Goal: Information Seeking & Learning: Understand process/instructions

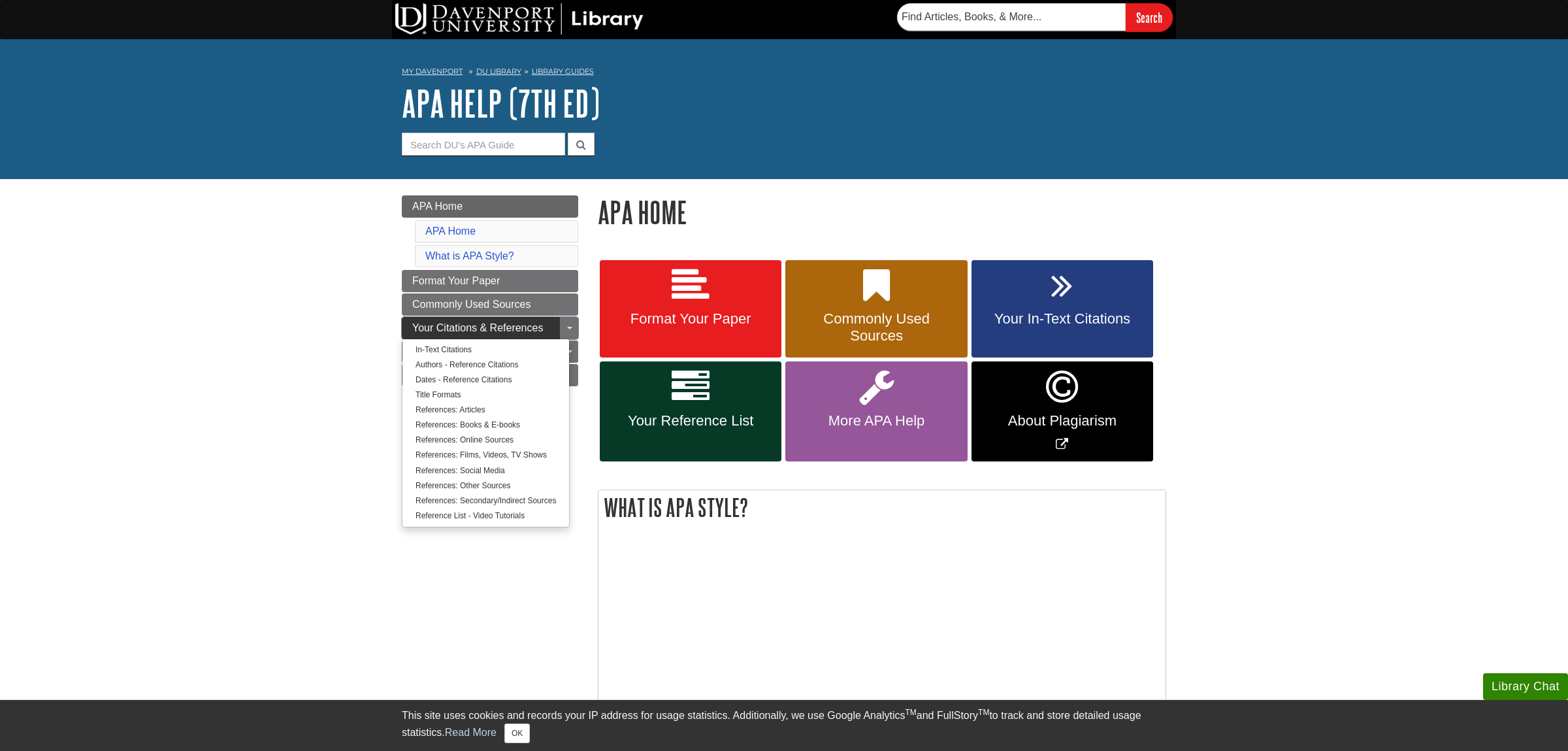
click at [450, 327] on span "Your Citations & References" at bounding box center [478, 327] width 131 height 11
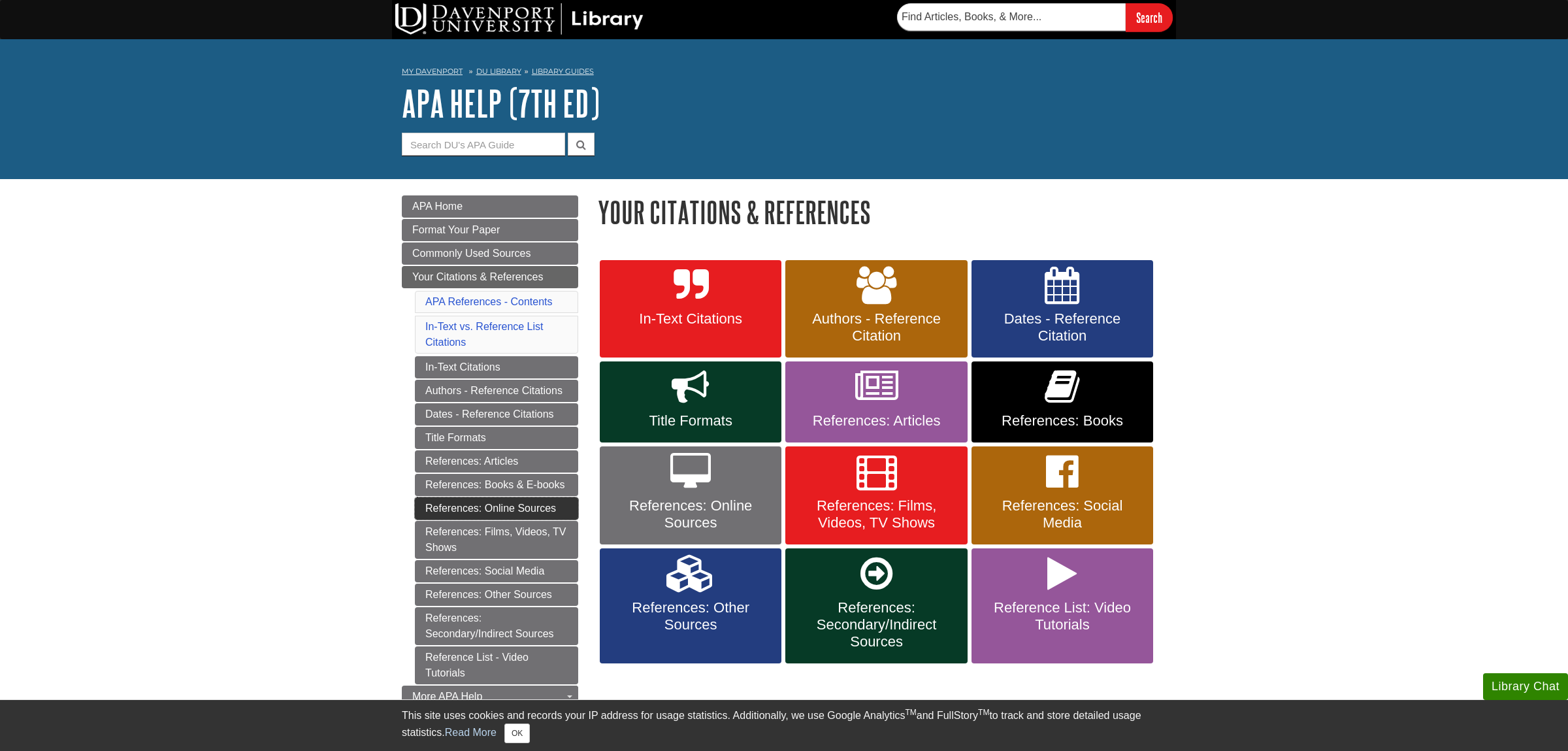
click at [452, 507] on link "References: Online Sources" at bounding box center [497, 509] width 164 height 22
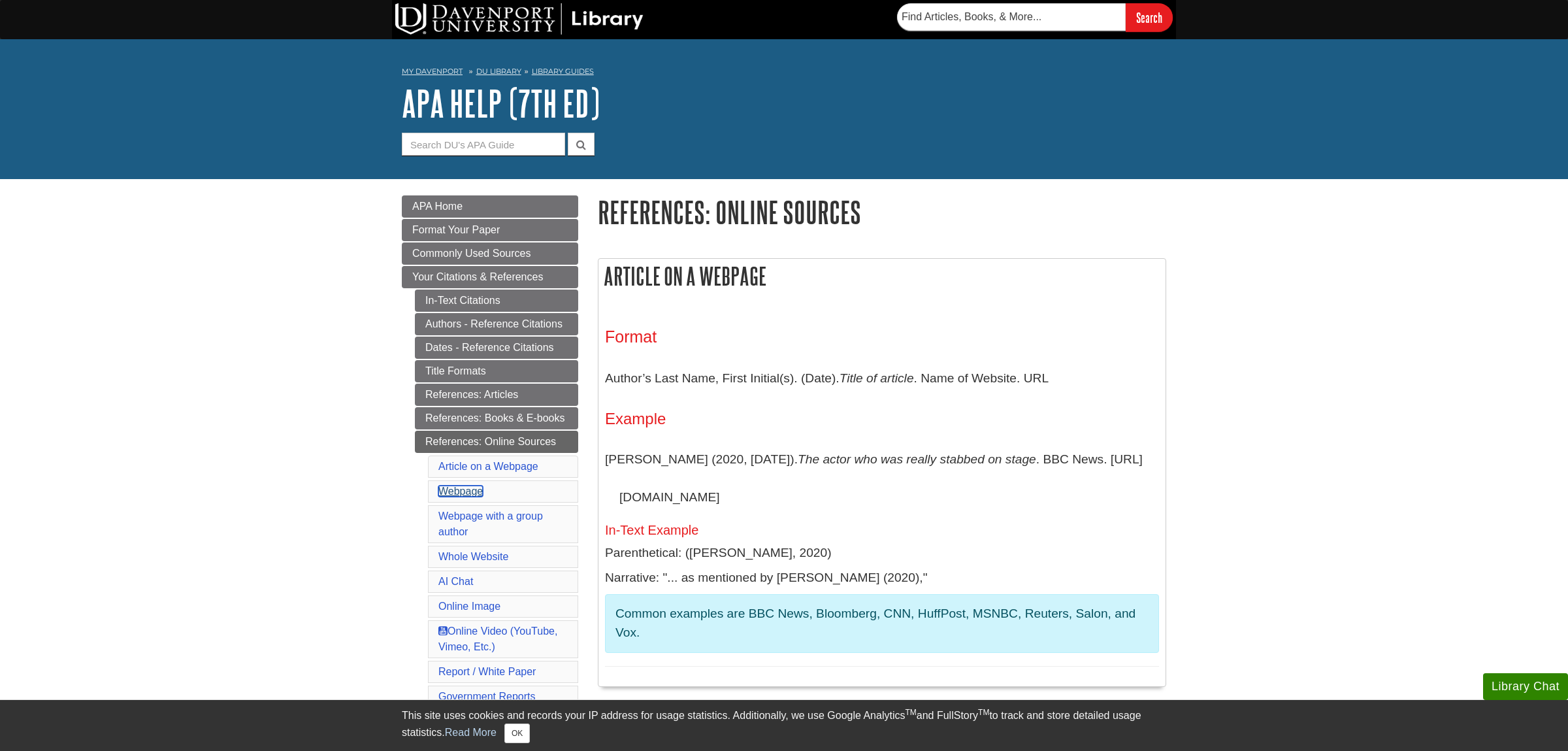
click at [458, 494] on link "Webpage" at bounding box center [461, 491] width 45 height 11
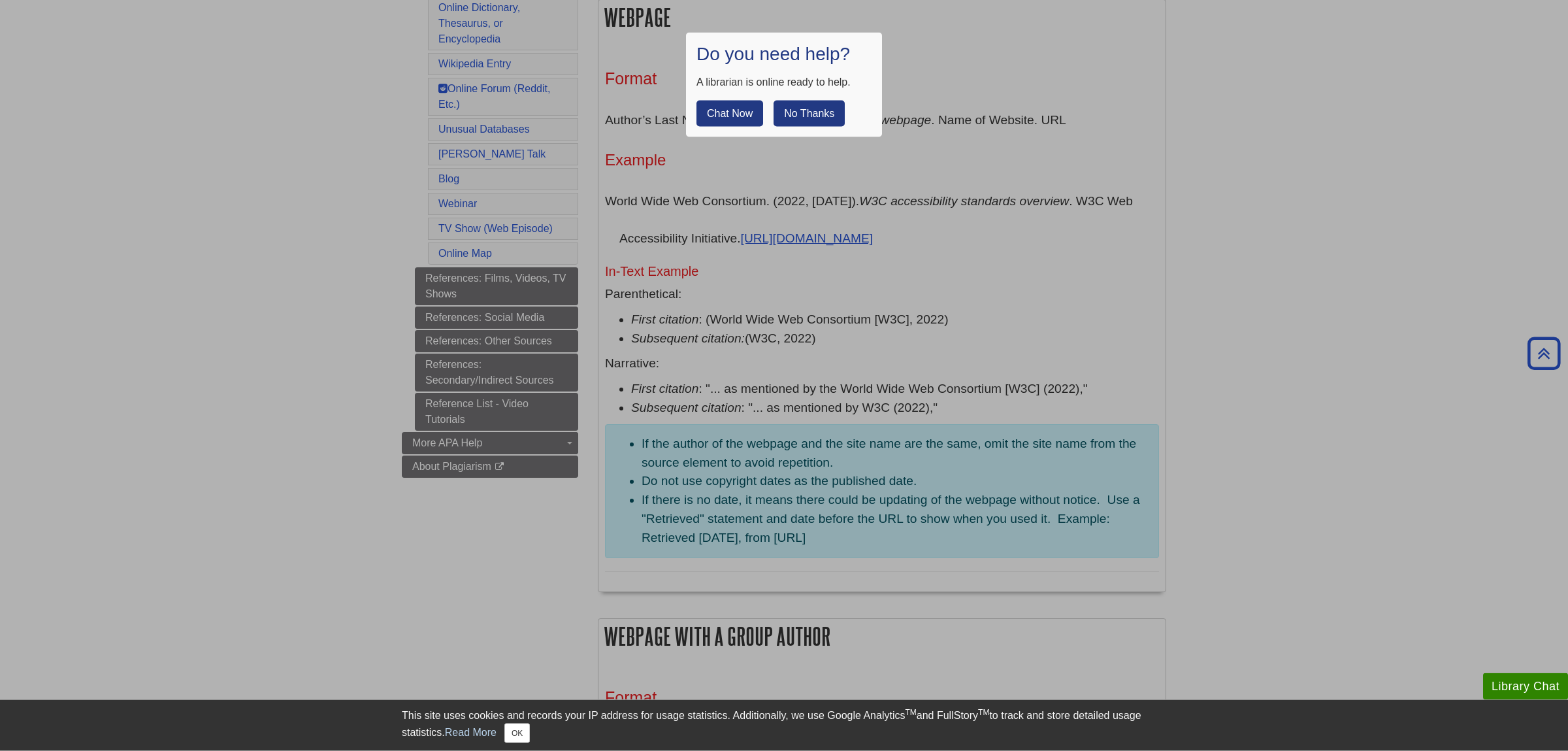
click at [808, 101] on div "Chat Now No Thanks" at bounding box center [784, 109] width 175 height 37
click at [808, 115] on button "No Thanks" at bounding box center [809, 114] width 71 height 26
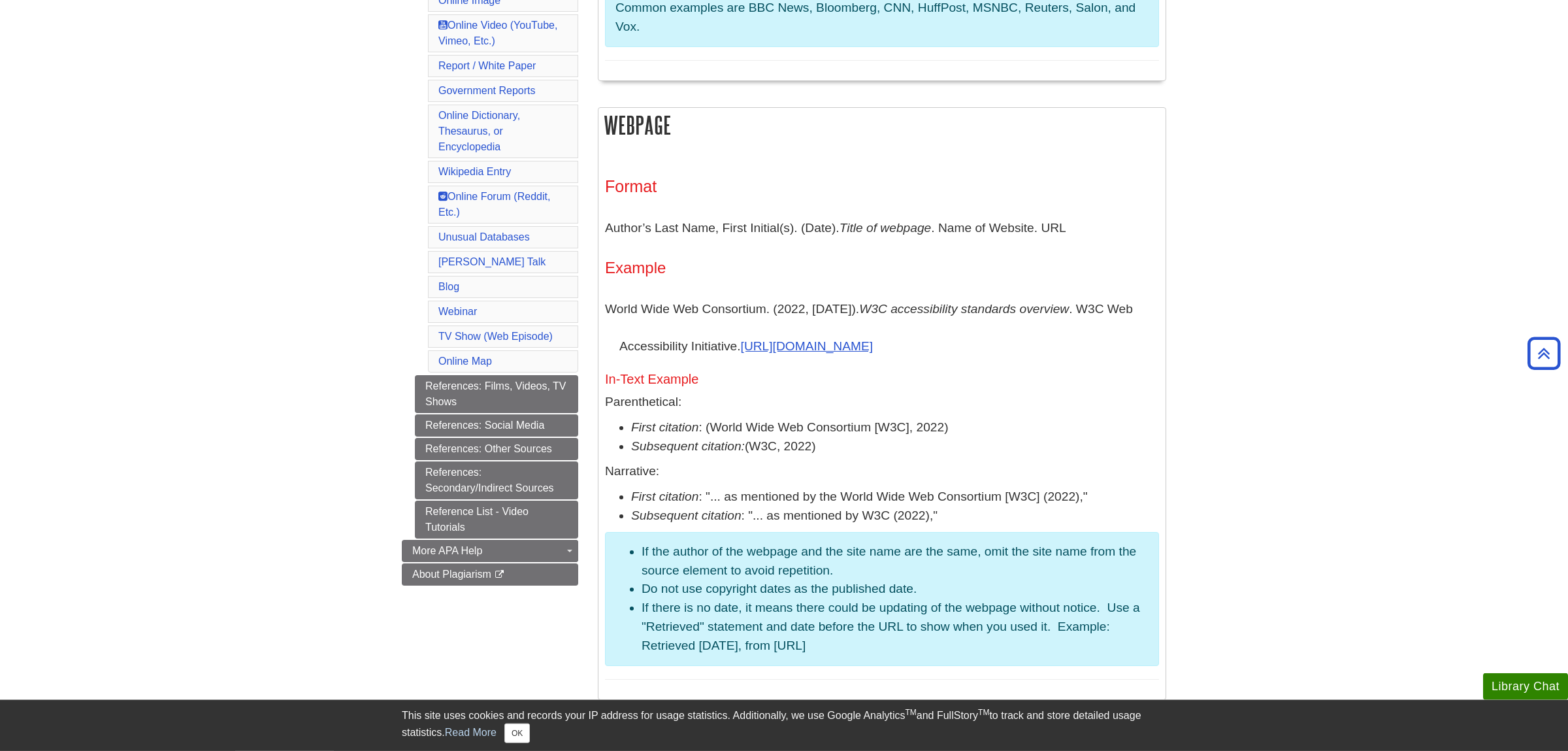
scroll to position [635, 0]
